Goal: Task Accomplishment & Management: Use online tool/utility

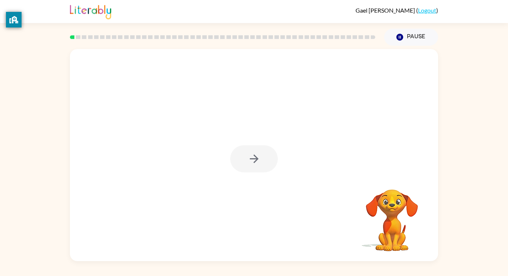
click at [253, 170] on div at bounding box center [254, 158] width 48 height 27
click at [258, 171] on div at bounding box center [254, 158] width 48 height 27
click at [270, 185] on div at bounding box center [254, 155] width 368 height 212
click at [249, 158] on icon "button" at bounding box center [254, 158] width 13 height 13
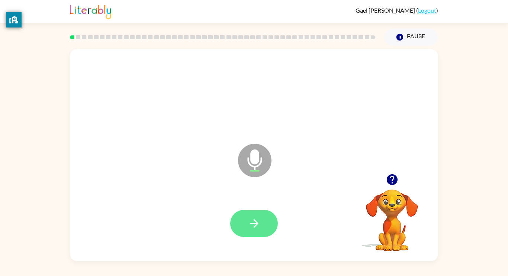
click at [244, 225] on button "button" at bounding box center [254, 223] width 48 height 27
click at [247, 222] on button "button" at bounding box center [254, 223] width 48 height 27
click at [257, 215] on button "button" at bounding box center [254, 223] width 48 height 27
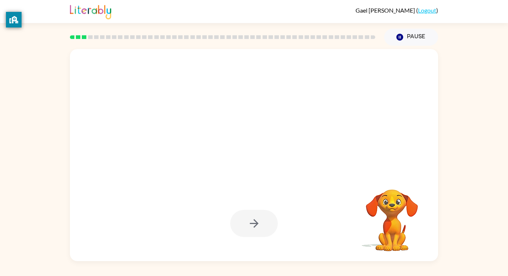
click at [2, 238] on div "Your browser must support playing .mp4 files to use Literably. Please try using…" at bounding box center [254, 154] width 508 height 216
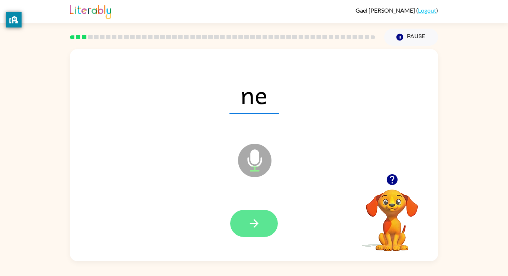
click at [251, 216] on button "button" at bounding box center [254, 223] width 48 height 27
click at [251, 219] on icon "button" at bounding box center [254, 223] width 13 height 13
click at [251, 230] on icon "button" at bounding box center [254, 223] width 13 height 13
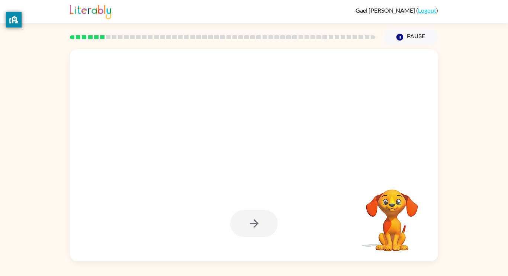
click at [35, 231] on div "Your browser must support playing .mp4 files to use Literably. Please try using…" at bounding box center [254, 154] width 508 height 216
click at [407, 39] on button "Pause Pause" at bounding box center [411, 37] width 54 height 17
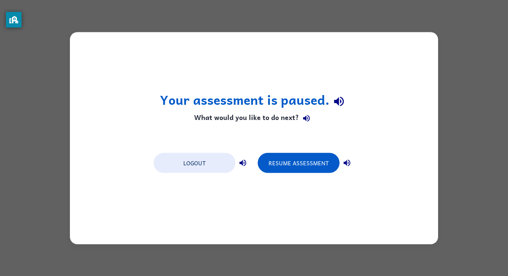
click at [471, 11] on div "Your assessment is paused. What would you like to do next? Logout Resume Assess…" at bounding box center [254, 138] width 508 height 276
click at [300, 168] on button "Resume Assessment" at bounding box center [299, 163] width 82 height 20
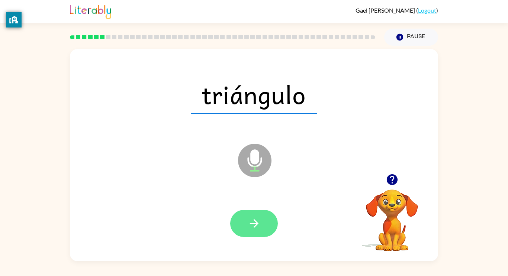
click at [255, 225] on icon "button" at bounding box center [254, 223] width 13 height 13
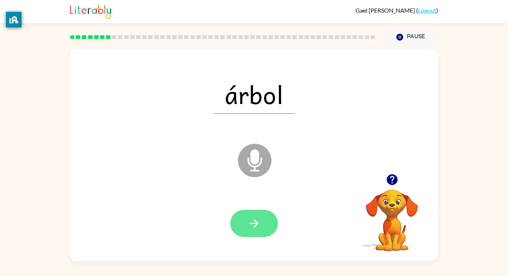
click at [255, 225] on icon "button" at bounding box center [254, 223] width 13 height 13
click at [249, 231] on button "button" at bounding box center [254, 223] width 48 height 27
click at [252, 229] on icon "button" at bounding box center [254, 223] width 13 height 13
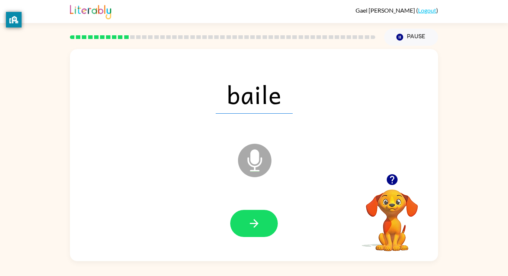
click at [265, 245] on div at bounding box center [253, 223] width 353 height 61
click at [268, 219] on button "button" at bounding box center [254, 223] width 48 height 27
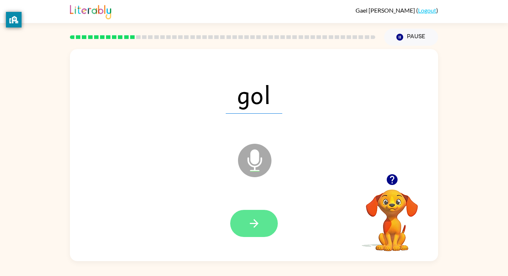
click at [254, 220] on icon "button" at bounding box center [254, 223] width 9 height 9
click at [240, 224] on button "button" at bounding box center [254, 223] width 48 height 27
click at [257, 223] on icon "button" at bounding box center [254, 223] width 9 height 9
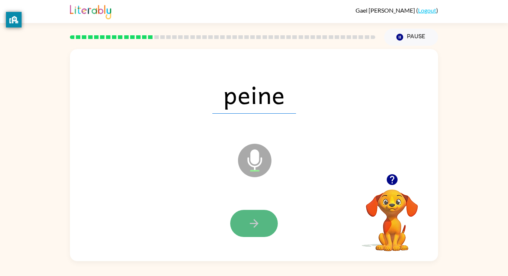
click at [253, 222] on icon "button" at bounding box center [254, 223] width 13 height 13
click at [256, 225] on icon "button" at bounding box center [254, 223] width 9 height 9
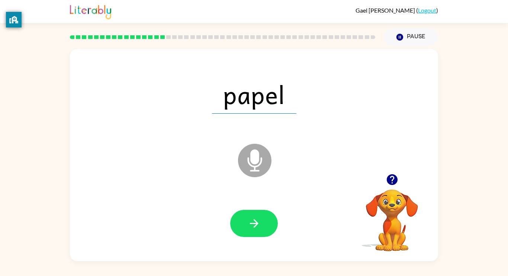
click at [256, 225] on icon "button" at bounding box center [254, 223] width 9 height 9
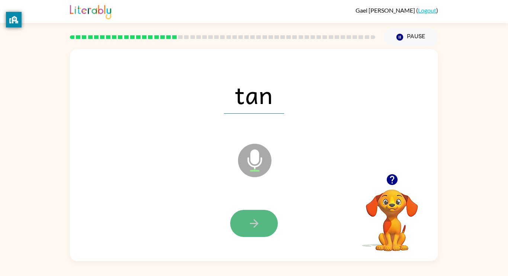
click at [255, 226] on icon "button" at bounding box center [254, 223] width 9 height 9
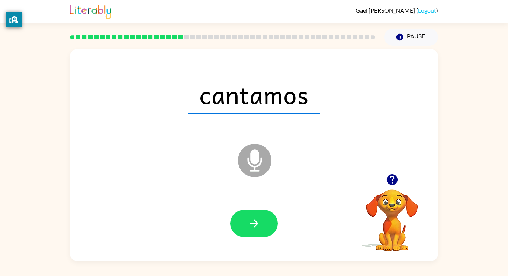
click at [255, 226] on icon "button" at bounding box center [254, 223] width 9 height 9
click at [255, 226] on div at bounding box center [254, 223] width 48 height 27
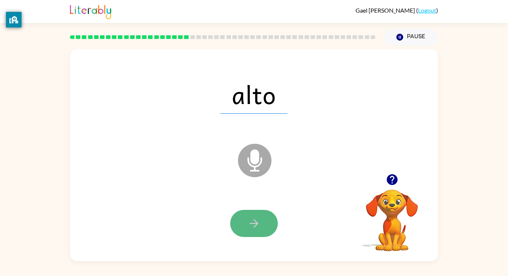
click at [251, 219] on icon "button" at bounding box center [254, 223] width 13 height 13
click at [257, 230] on button "button" at bounding box center [254, 223] width 48 height 27
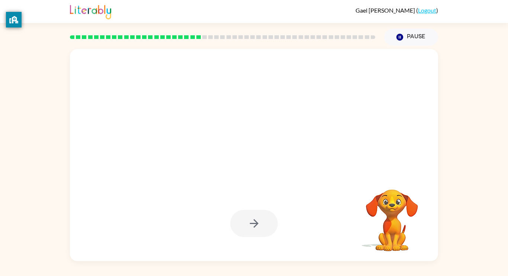
click at [270, 116] on div at bounding box center [253, 94] width 353 height 61
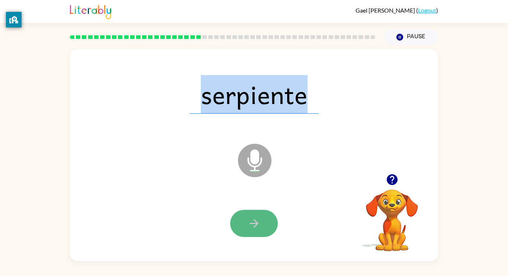
click at [258, 235] on button "button" at bounding box center [254, 223] width 48 height 27
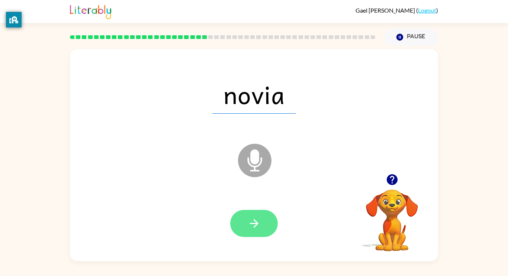
click at [246, 219] on button "button" at bounding box center [254, 223] width 48 height 27
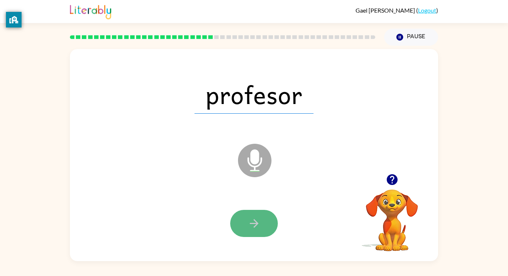
click at [244, 228] on button "button" at bounding box center [254, 223] width 48 height 27
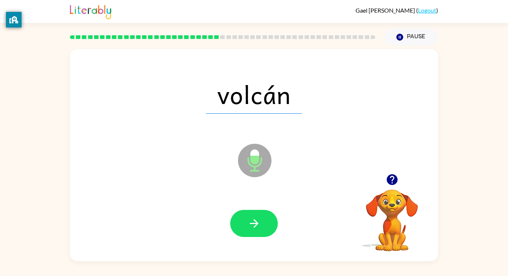
click at [244, 228] on button "button" at bounding box center [254, 223] width 48 height 27
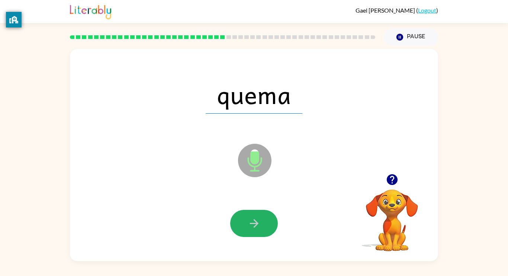
click at [244, 228] on button "button" at bounding box center [254, 223] width 48 height 27
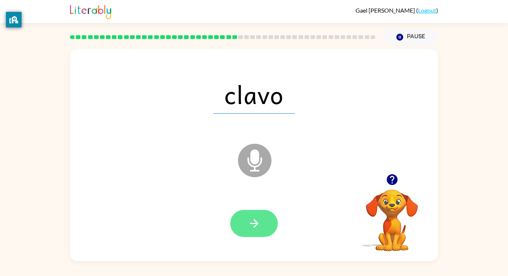
click at [244, 228] on button "button" at bounding box center [254, 223] width 48 height 27
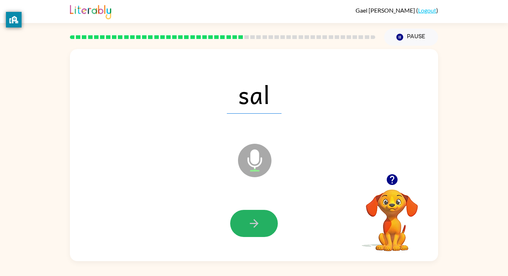
click at [244, 228] on button "button" at bounding box center [254, 223] width 48 height 27
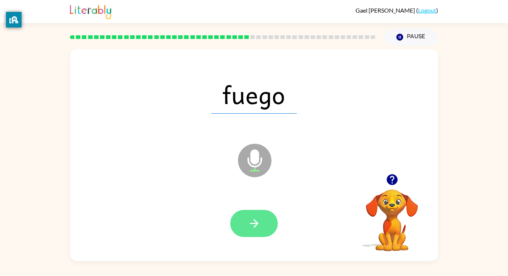
click at [249, 226] on icon "button" at bounding box center [254, 223] width 13 height 13
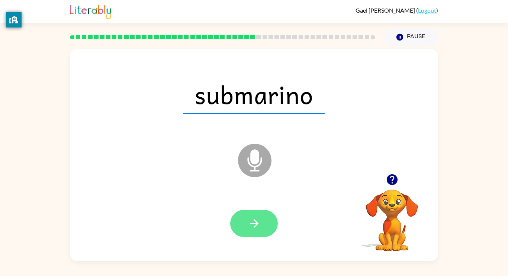
click at [256, 223] on icon "button" at bounding box center [254, 223] width 9 height 9
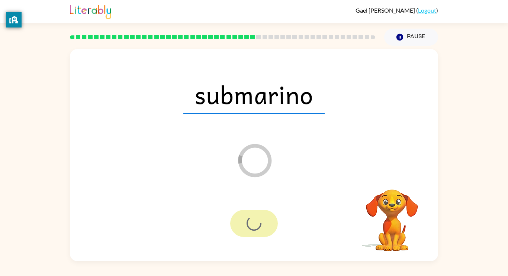
click at [256, 225] on div at bounding box center [254, 223] width 48 height 27
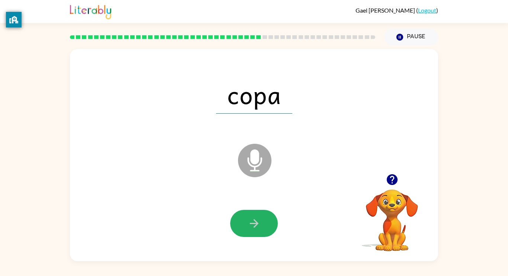
click at [256, 225] on icon "button" at bounding box center [254, 223] width 9 height 9
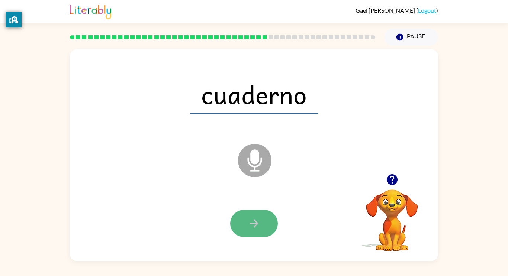
click at [240, 236] on button "button" at bounding box center [254, 223] width 48 height 27
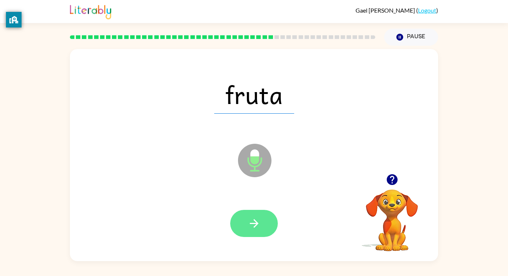
click at [242, 216] on button "button" at bounding box center [254, 223] width 48 height 27
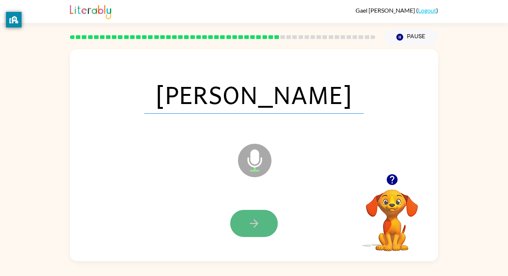
click at [241, 216] on button "button" at bounding box center [254, 223] width 48 height 27
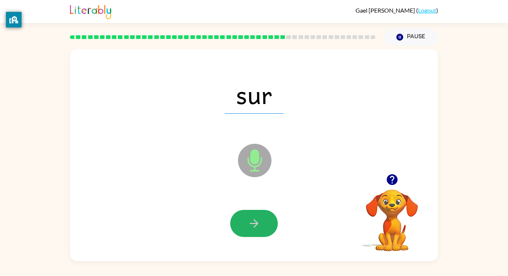
click at [241, 216] on button "button" at bounding box center [254, 223] width 48 height 27
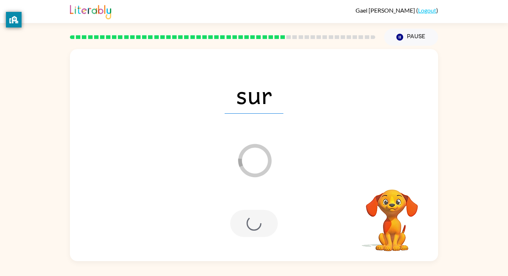
click at [241, 216] on div at bounding box center [254, 223] width 48 height 27
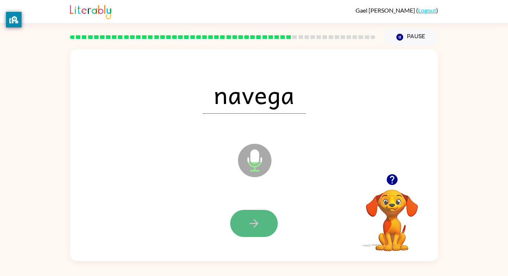
click at [241, 214] on button "button" at bounding box center [254, 223] width 48 height 27
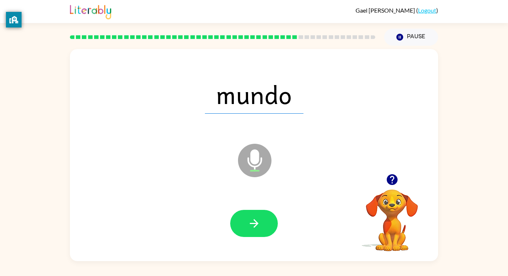
click at [225, 252] on div at bounding box center [253, 223] width 353 height 61
click at [246, 222] on button "button" at bounding box center [254, 223] width 48 height 27
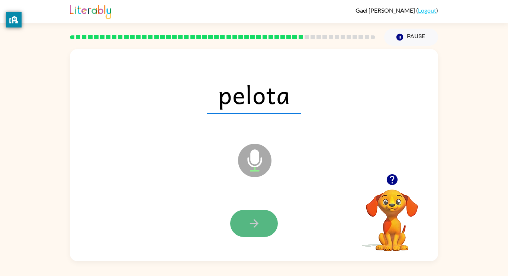
click at [245, 223] on button "button" at bounding box center [254, 223] width 48 height 27
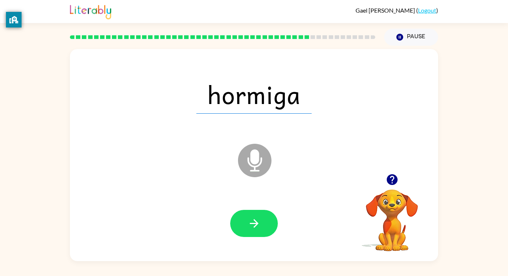
click at [245, 223] on button "button" at bounding box center [254, 223] width 48 height 27
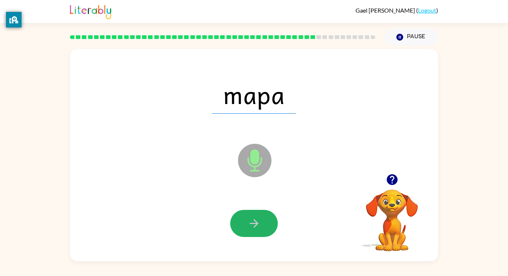
click at [245, 223] on button "button" at bounding box center [254, 223] width 48 height 27
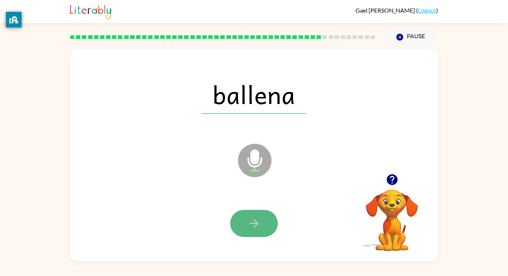
click at [245, 223] on button "button" at bounding box center [254, 223] width 48 height 27
click at [250, 226] on icon "button" at bounding box center [254, 223] width 13 height 13
click at [234, 219] on button "button" at bounding box center [254, 223] width 48 height 27
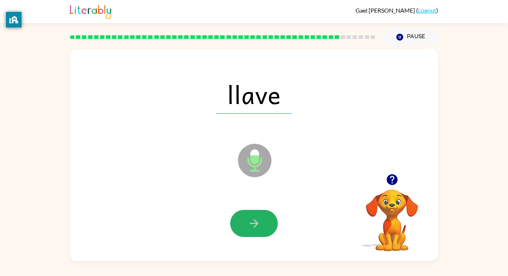
click at [231, 219] on button "button" at bounding box center [254, 223] width 48 height 27
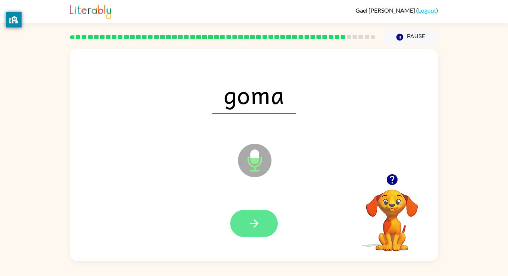
click at [231, 219] on button "button" at bounding box center [254, 223] width 48 height 27
click at [248, 229] on icon "button" at bounding box center [254, 223] width 13 height 13
click at [257, 223] on icon "button" at bounding box center [254, 223] width 9 height 9
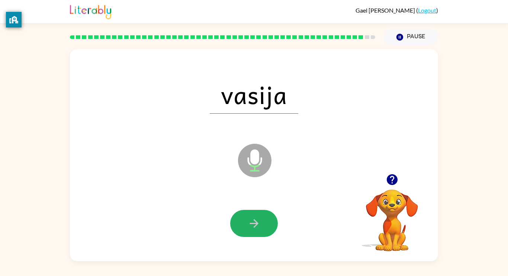
click at [257, 223] on icon "button" at bounding box center [254, 223] width 9 height 9
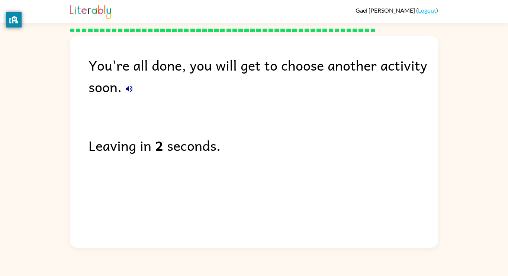
click at [135, 93] on button "button" at bounding box center [129, 88] width 15 height 15
click at [127, 88] on icon "button" at bounding box center [129, 89] width 7 height 7
